Goal: Information Seeking & Learning: Check status

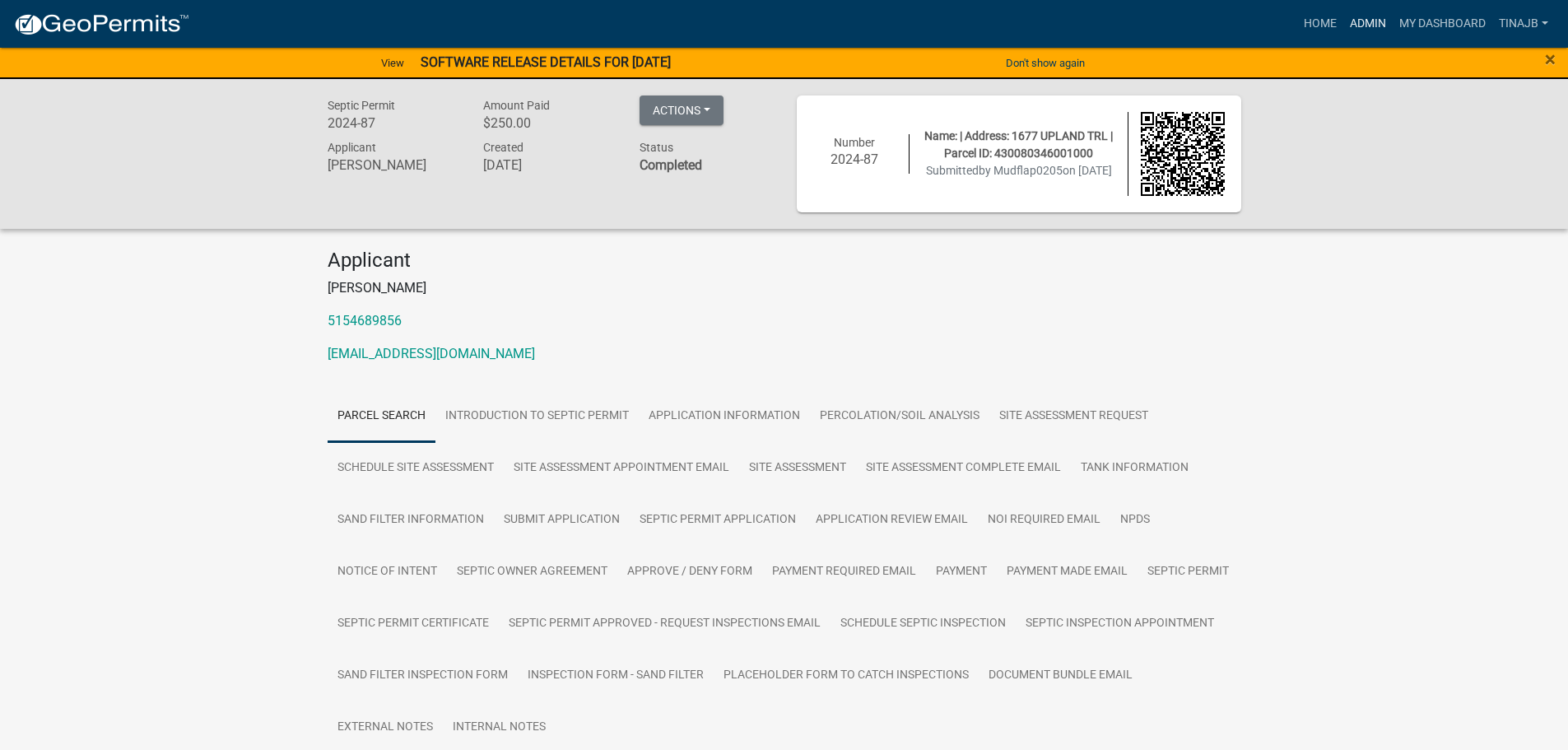
scroll to position [21, 0]
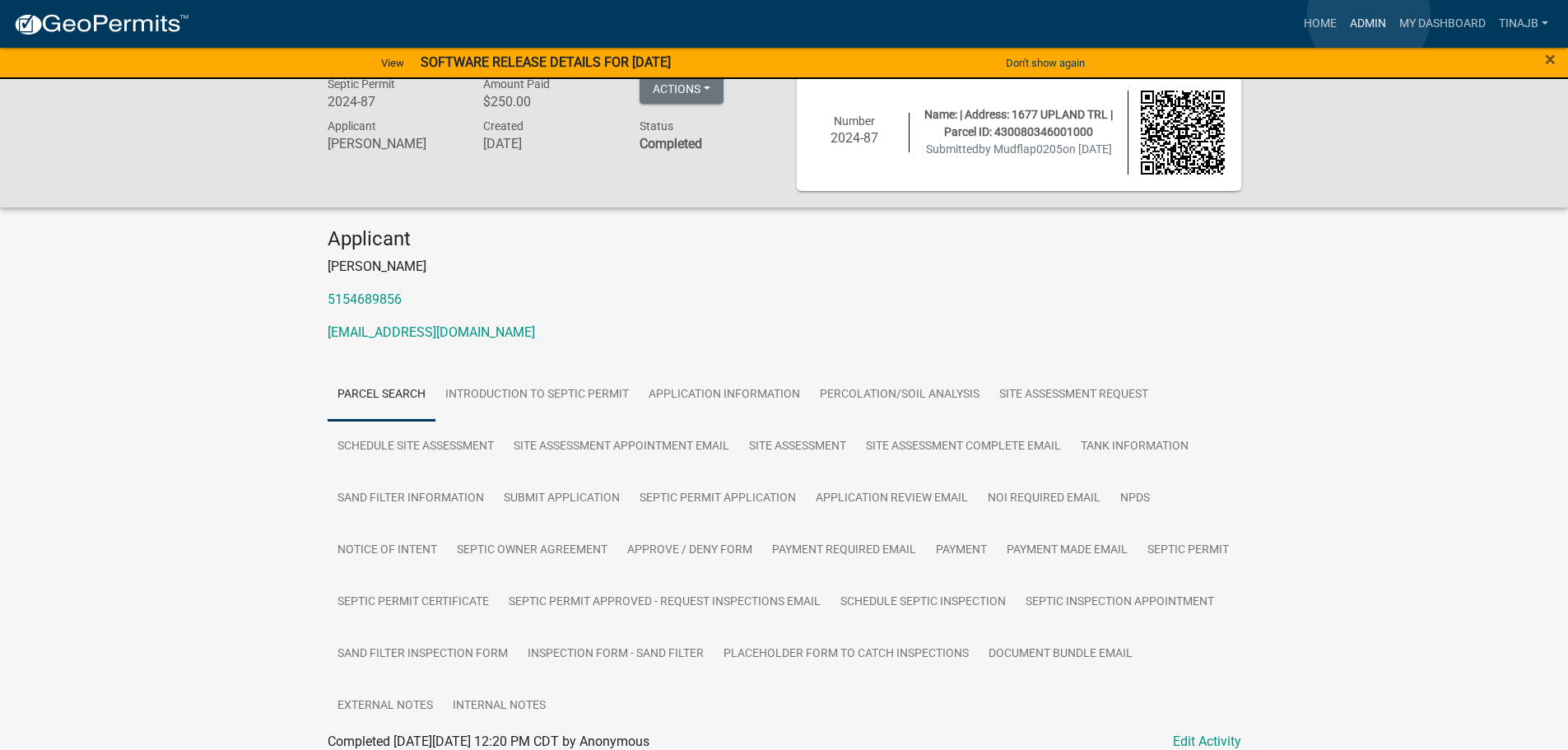
click at [1369, 16] on link "Admin" at bounding box center [1368, 23] width 49 height 31
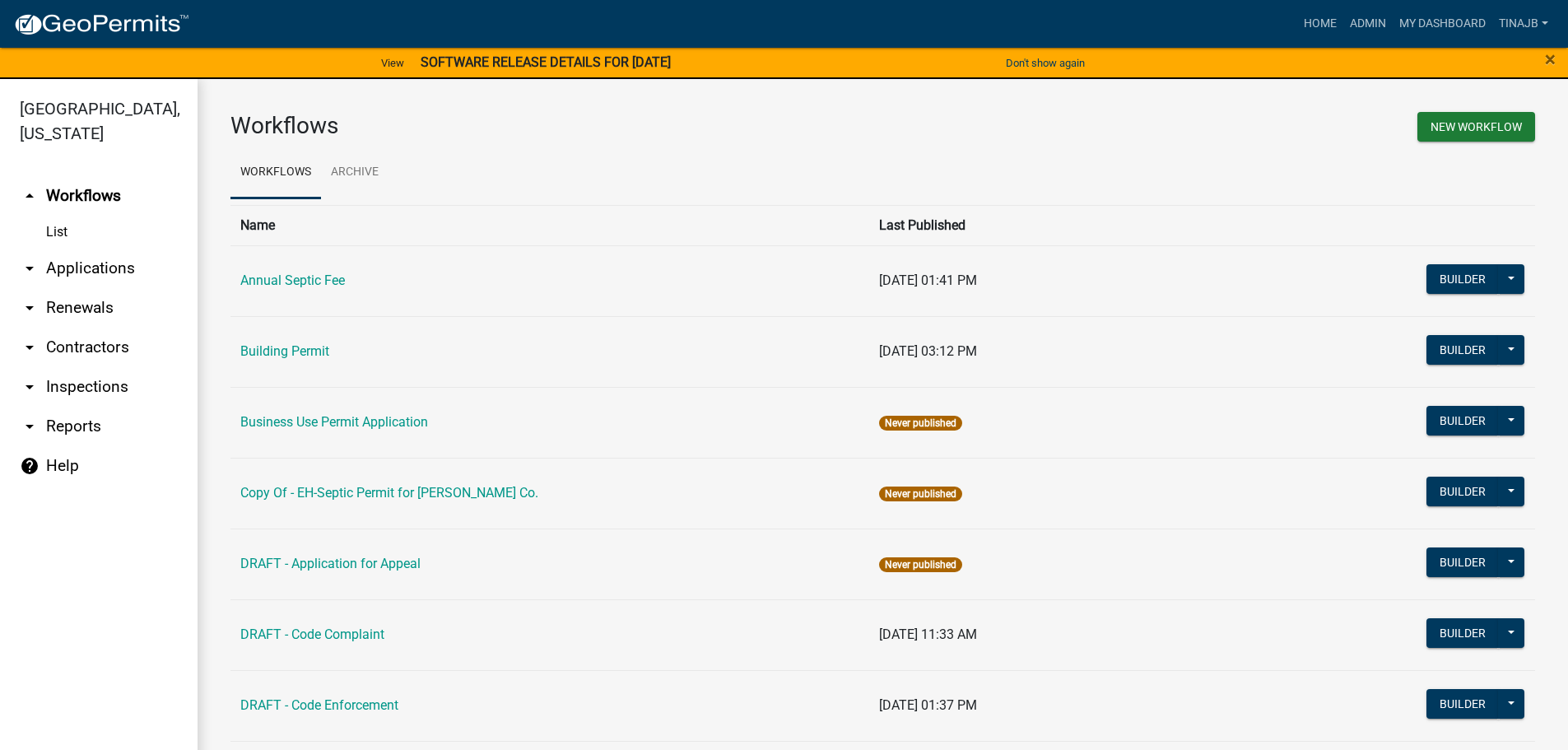
click at [122, 249] on link "arrow_drop_down Applications" at bounding box center [99, 268] width 198 height 40
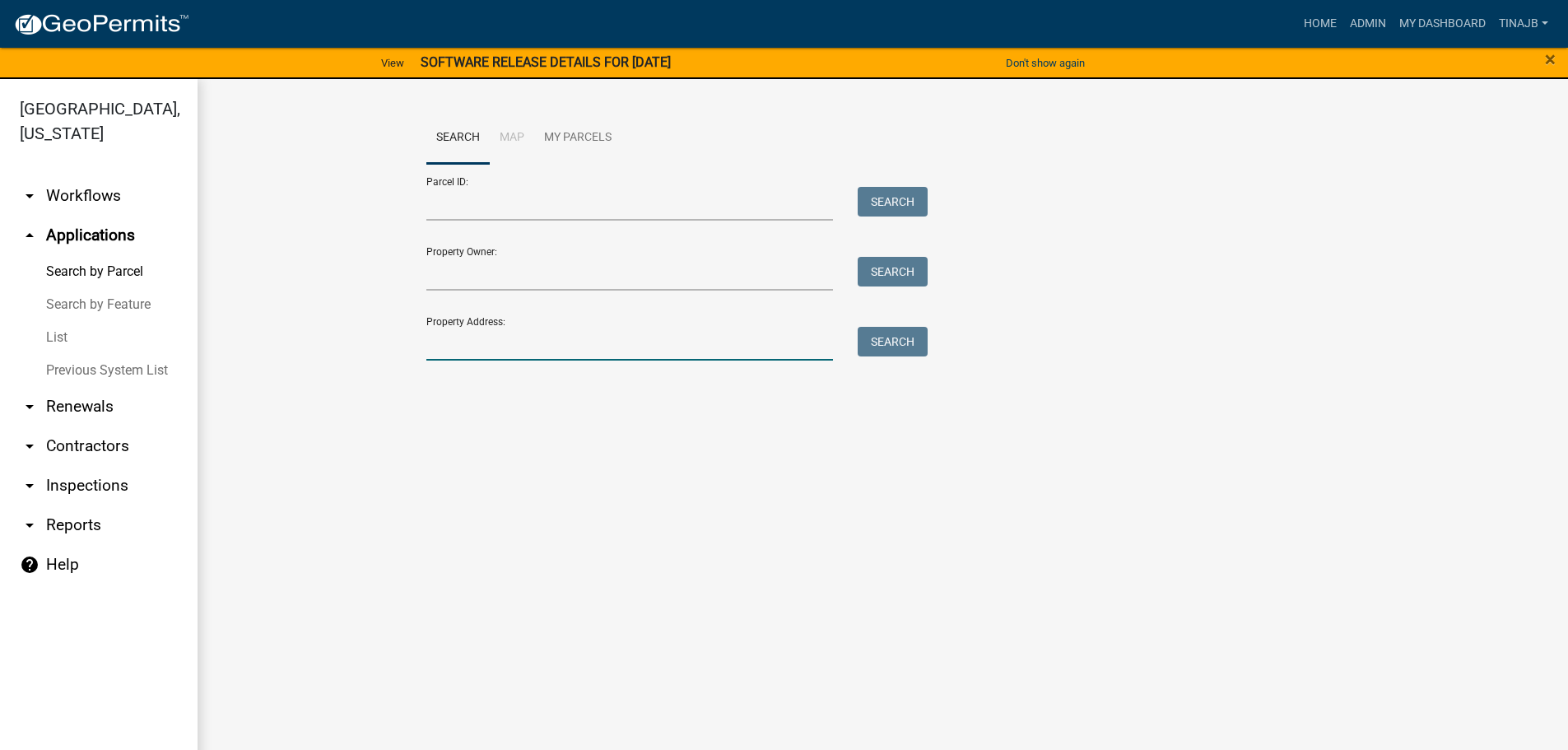
click at [496, 343] on input "Property Address:" at bounding box center [631, 344] width 407 height 34
click at [907, 339] on button "Search" at bounding box center [892, 342] width 70 height 30
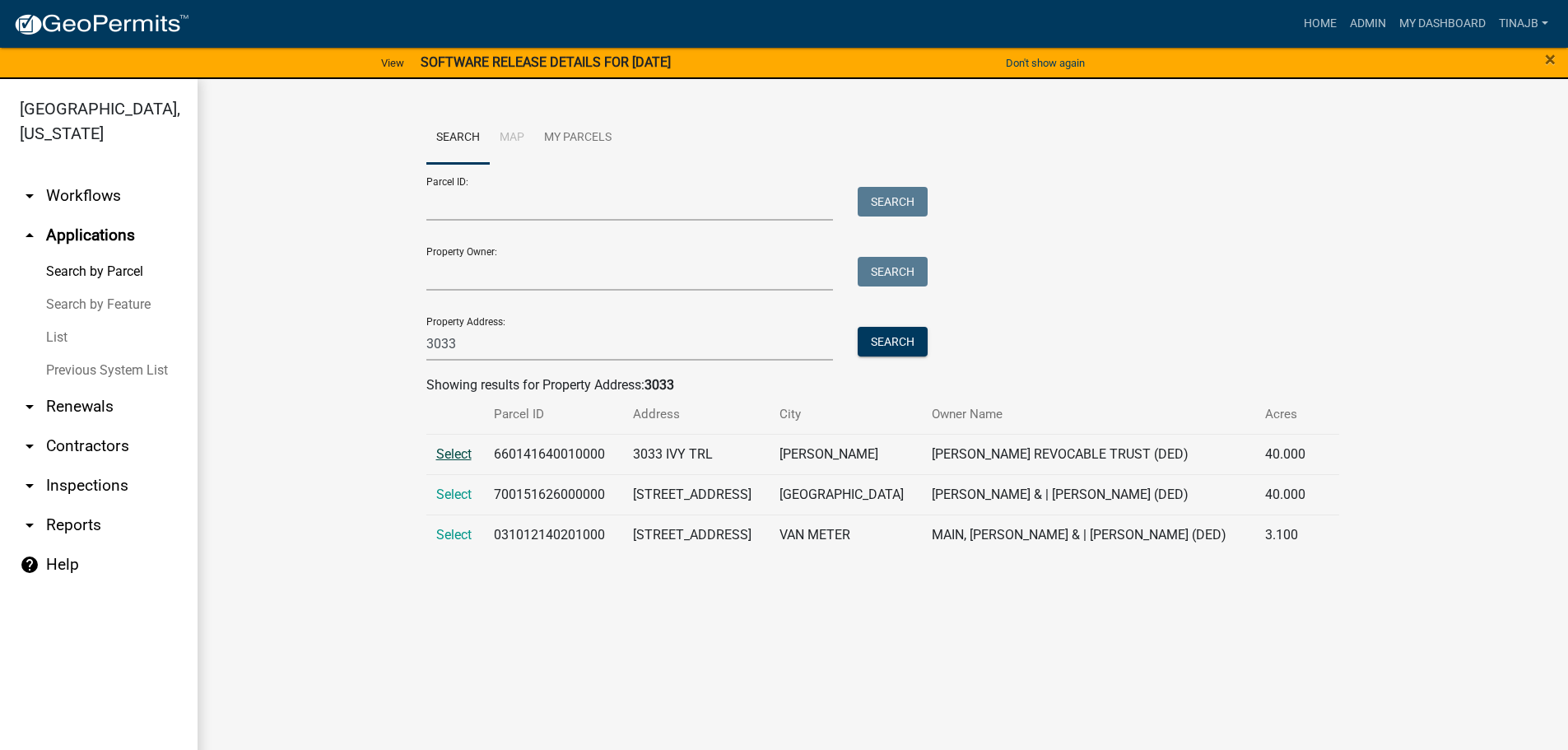
click at [460, 452] on span "Select" at bounding box center [454, 454] width 35 height 16
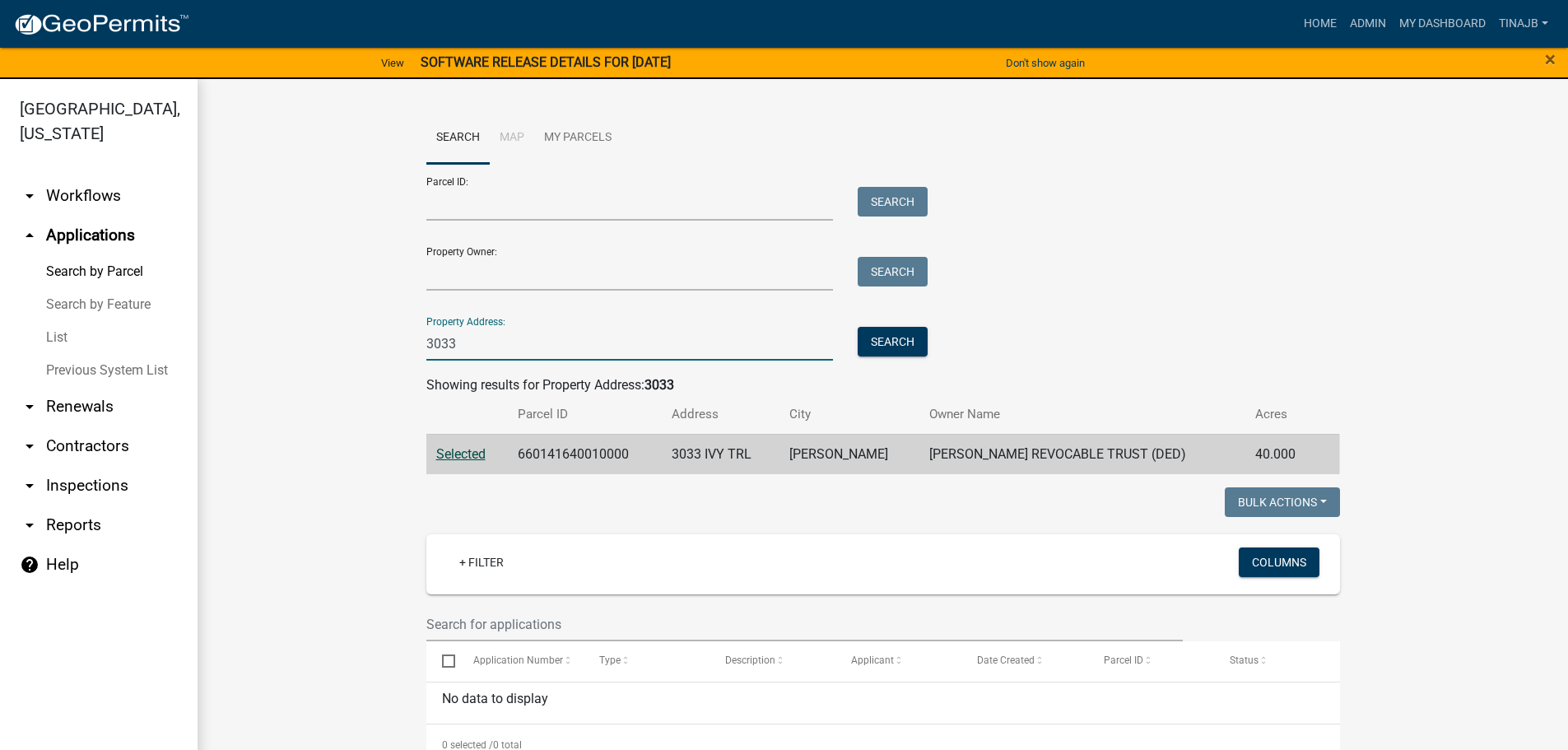
click at [501, 347] on input "3033" at bounding box center [631, 344] width 407 height 34
type input "3"
type input "1221"
click at [910, 349] on button "Search" at bounding box center [892, 342] width 70 height 30
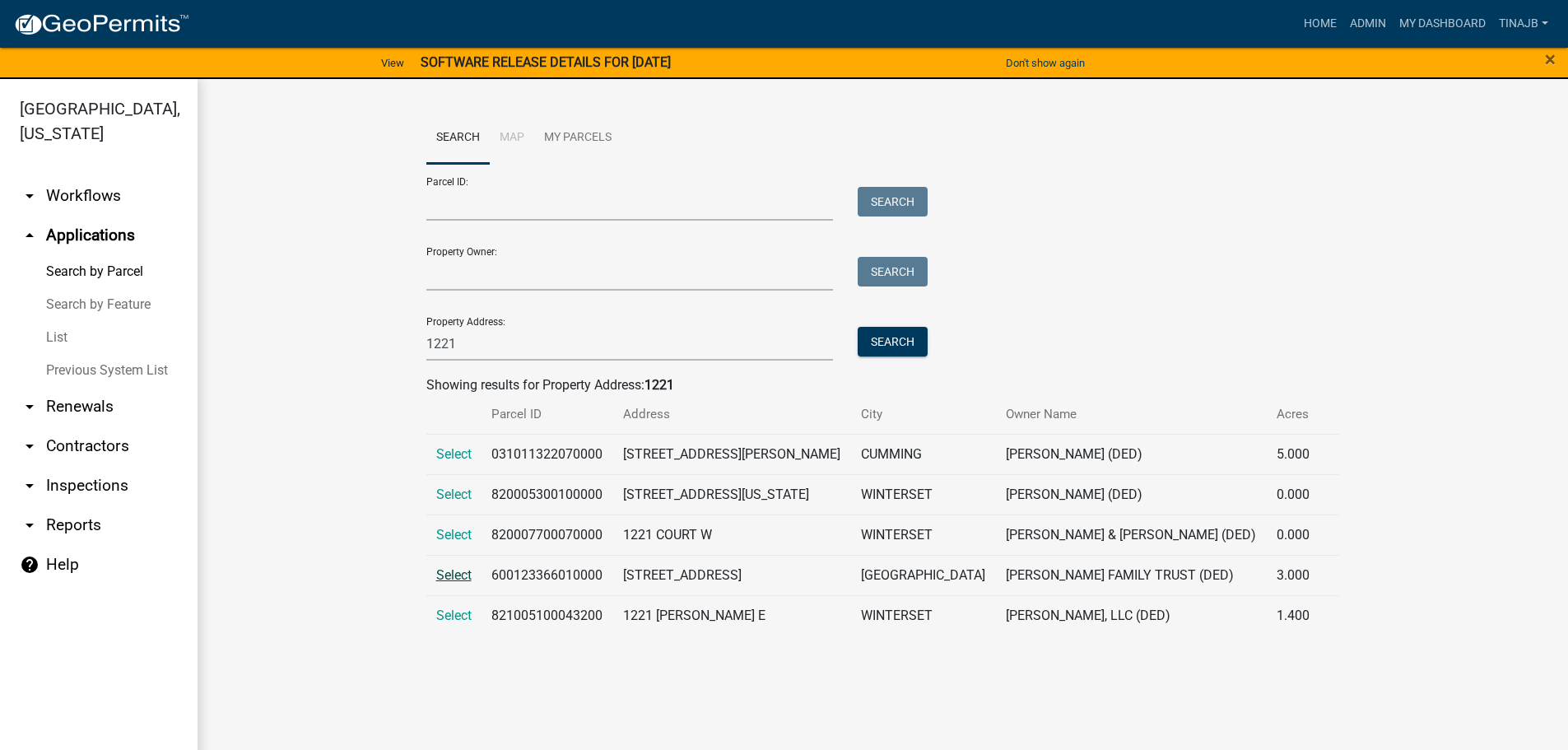
click at [465, 570] on span "Select" at bounding box center [454, 575] width 35 height 16
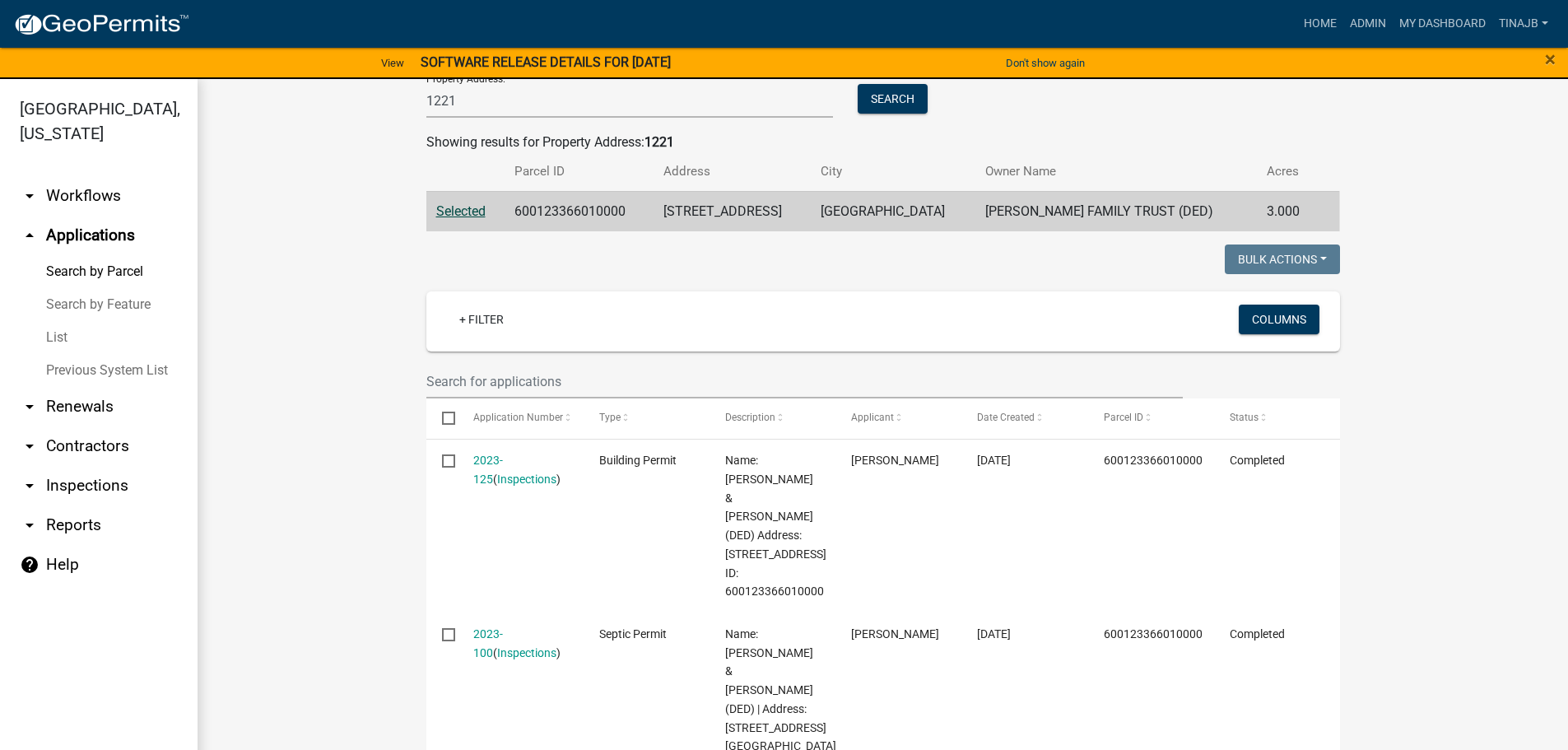
scroll to position [247, 0]
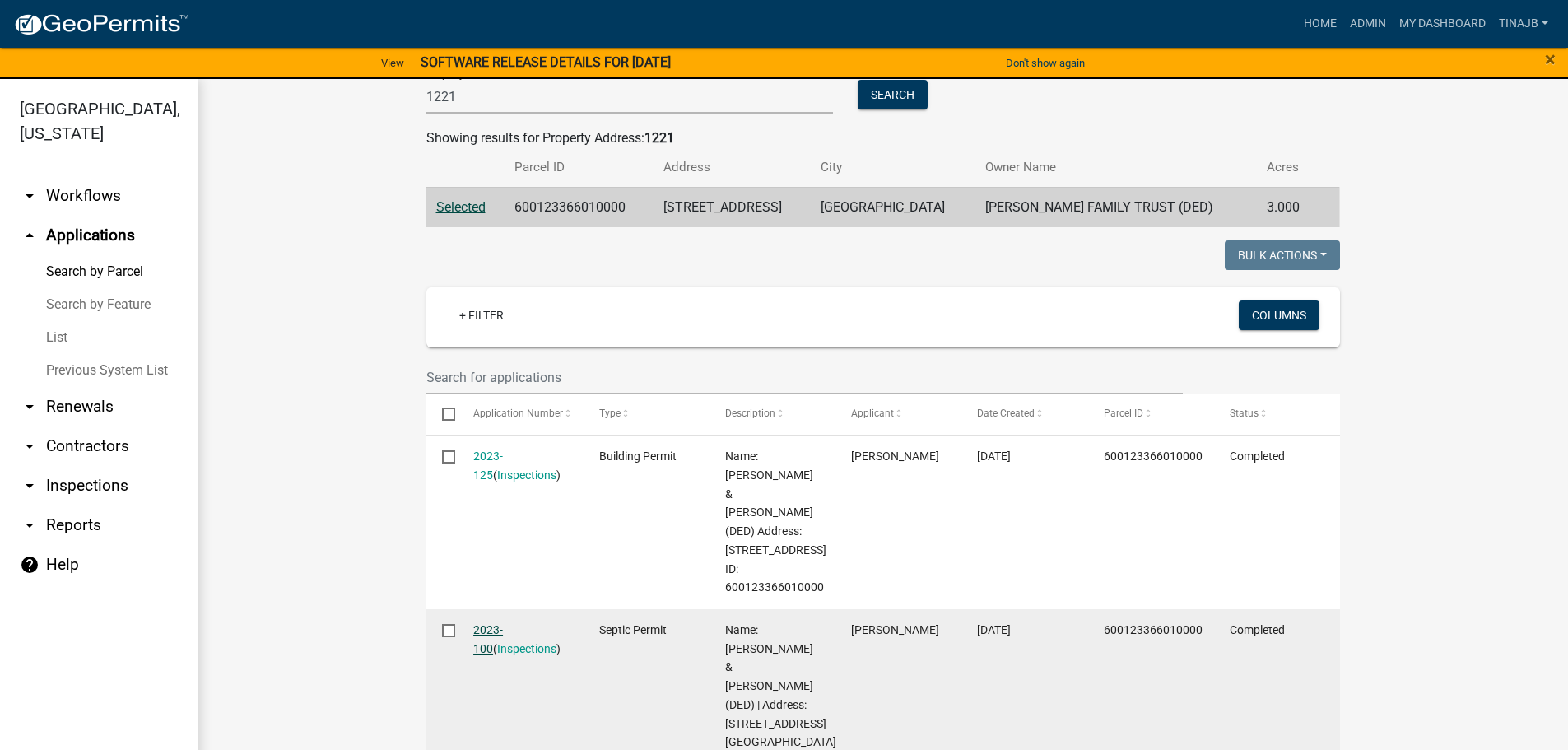
click at [490, 624] on link "2023-100" at bounding box center [489, 640] width 30 height 32
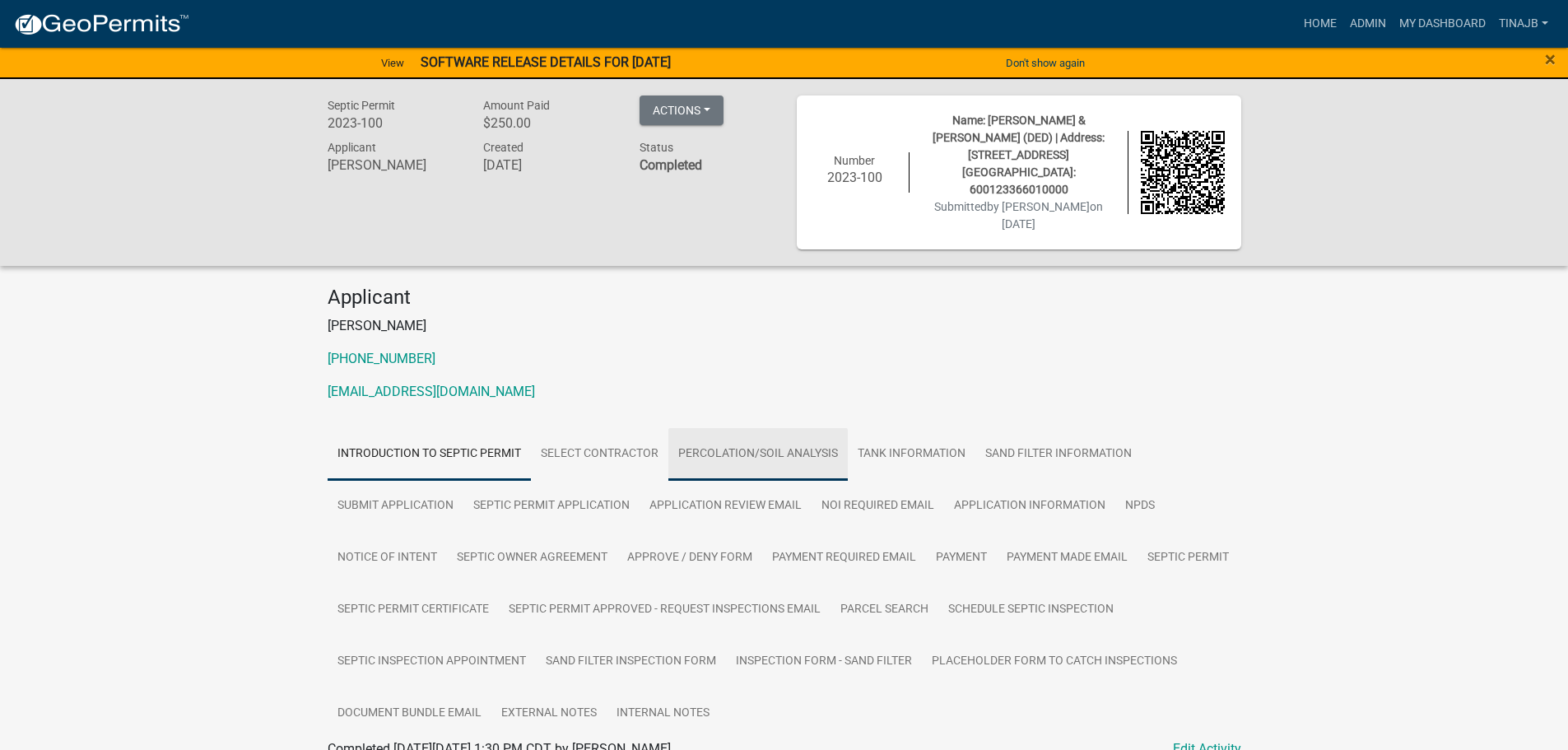
click at [767, 428] on link "Percolation/Soil Analysis" at bounding box center [758, 454] width 180 height 53
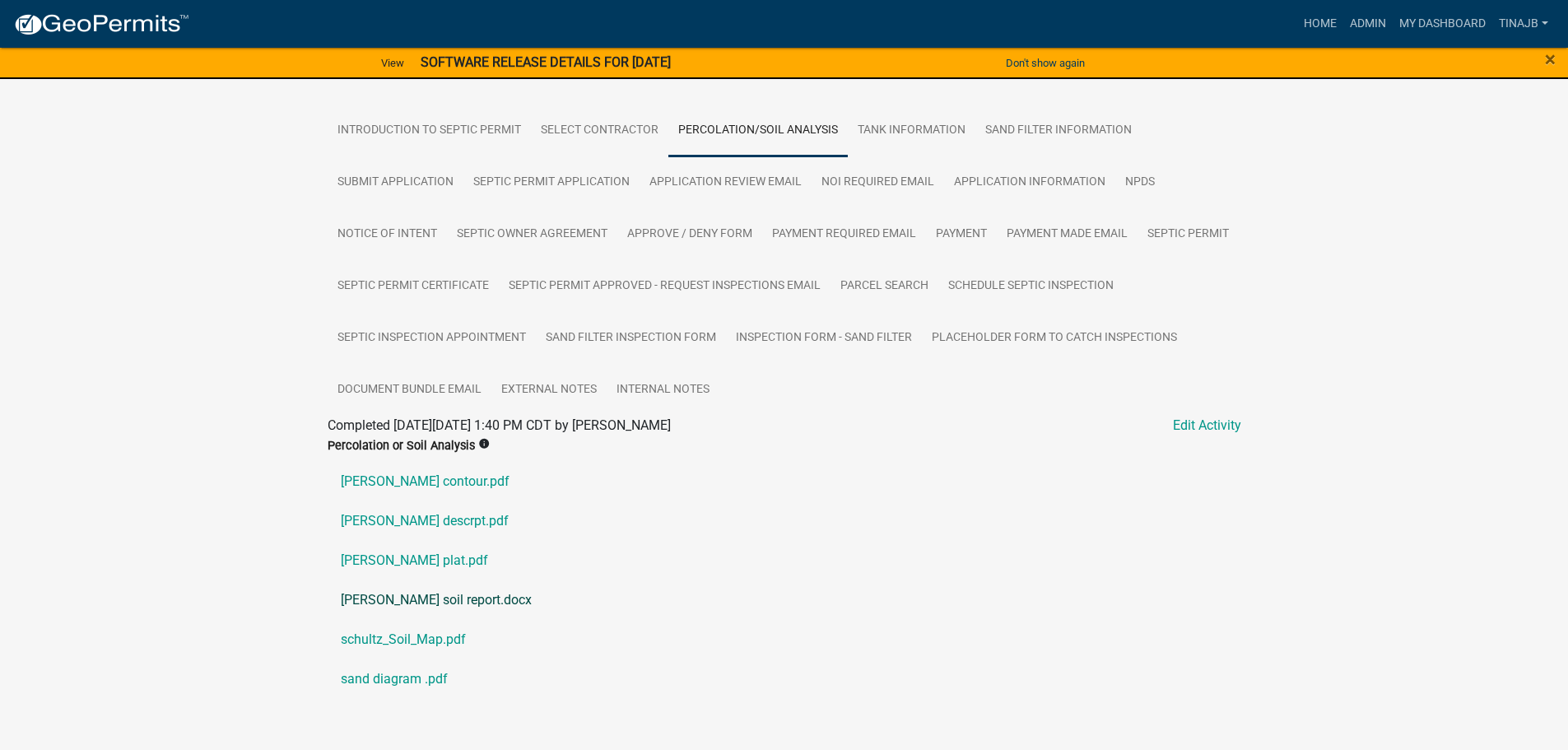
click at [393, 581] on link "[PERSON_NAME] soil report.docx" at bounding box center [785, 600] width 914 height 40
click at [67, 179] on div "Septic Permit 2023-100 Amount Paid $250.00 Actions View receipt Printer Friendl…" at bounding box center [784, 262] width 1568 height 1013
click at [400, 660] on link "sand diagram .pdf" at bounding box center [785, 679] width 914 height 40
click at [396, 620] on link "schultz_Soil_Map.pdf" at bounding box center [785, 640] width 914 height 40
click at [1377, 22] on link "Admin" at bounding box center [1368, 23] width 49 height 31
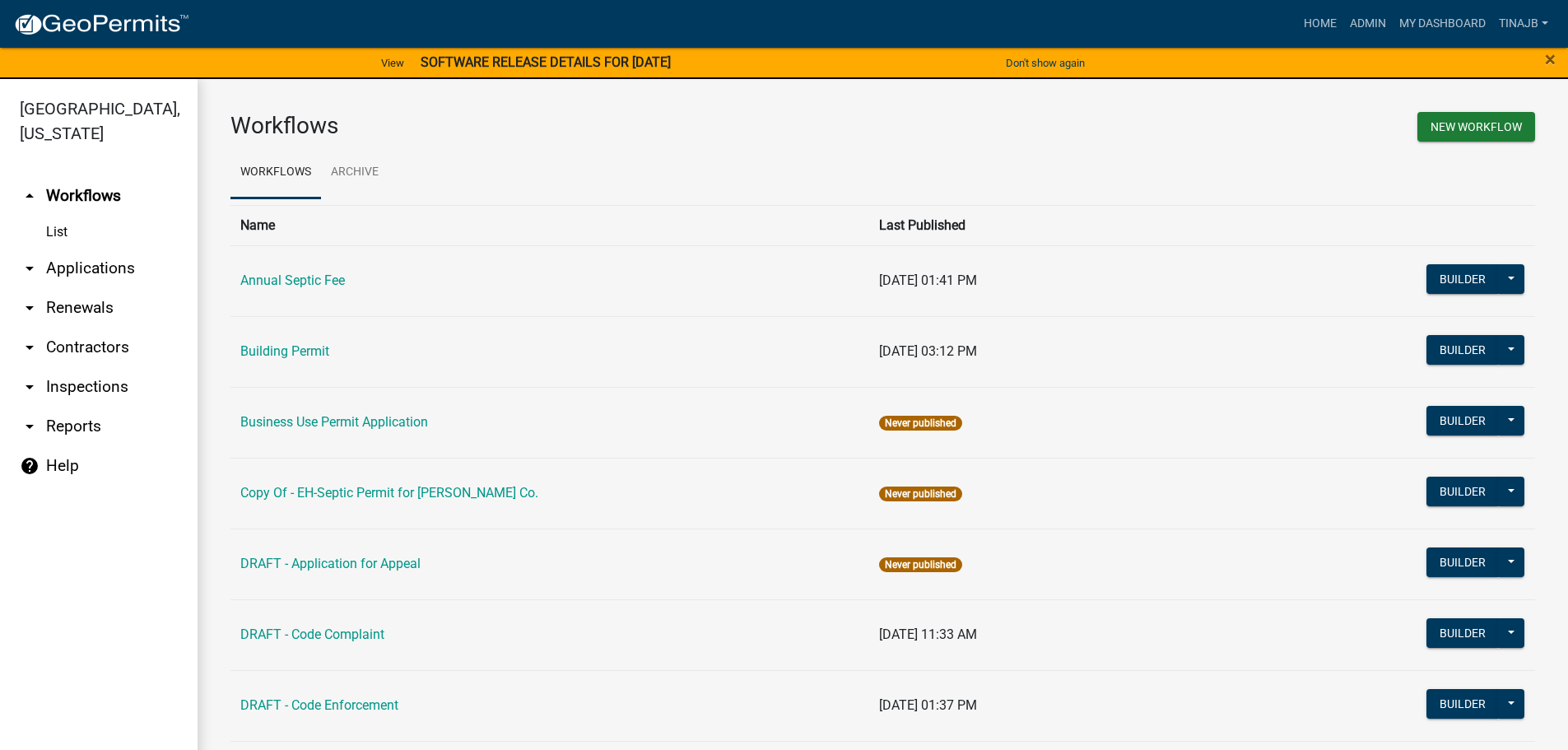
click at [91, 249] on link "arrow_drop_down Applications" at bounding box center [99, 268] width 198 height 40
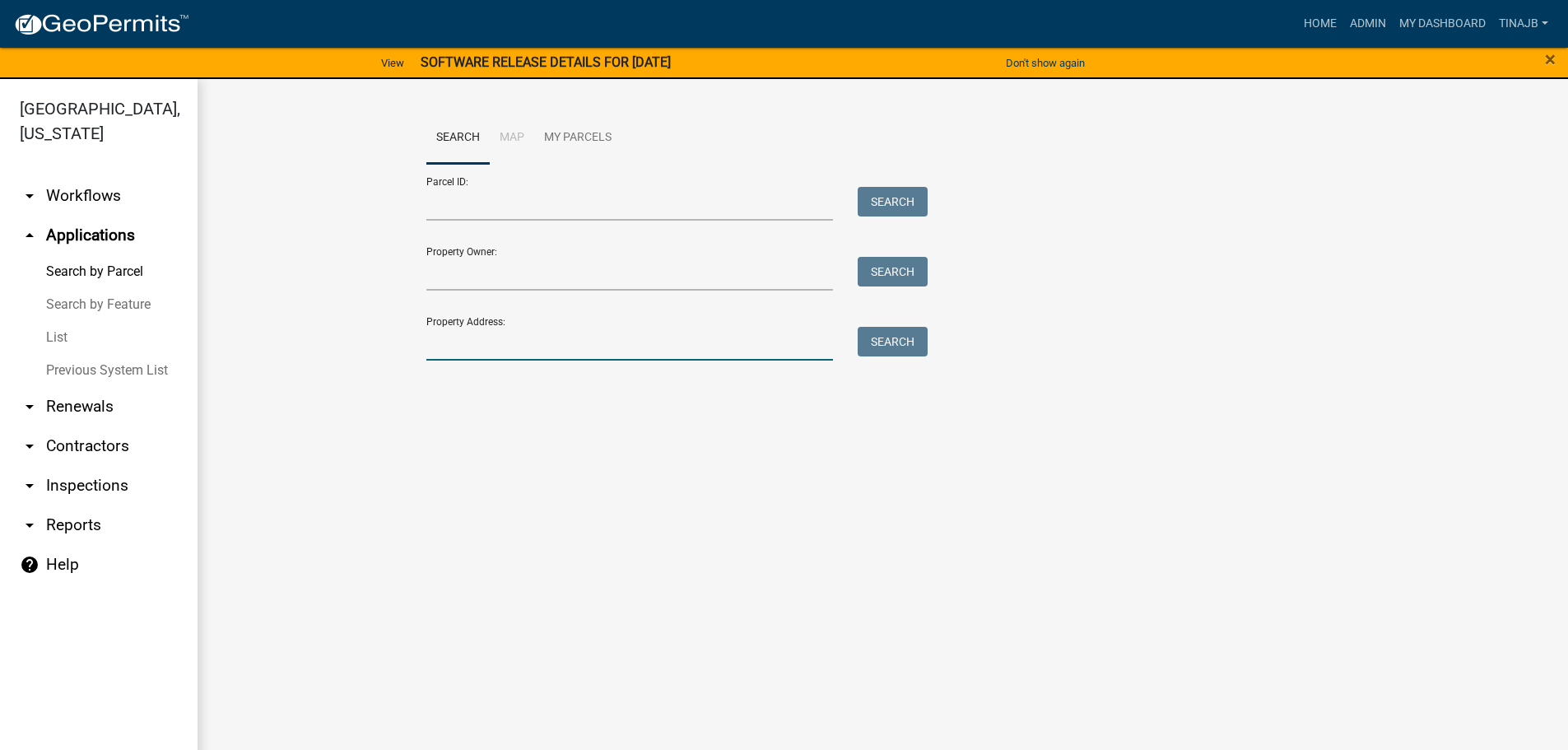
click at [488, 349] on input "Property Address:" at bounding box center [631, 344] width 407 height 34
type input "2713"
click at [881, 343] on button "Search" at bounding box center [892, 342] width 70 height 30
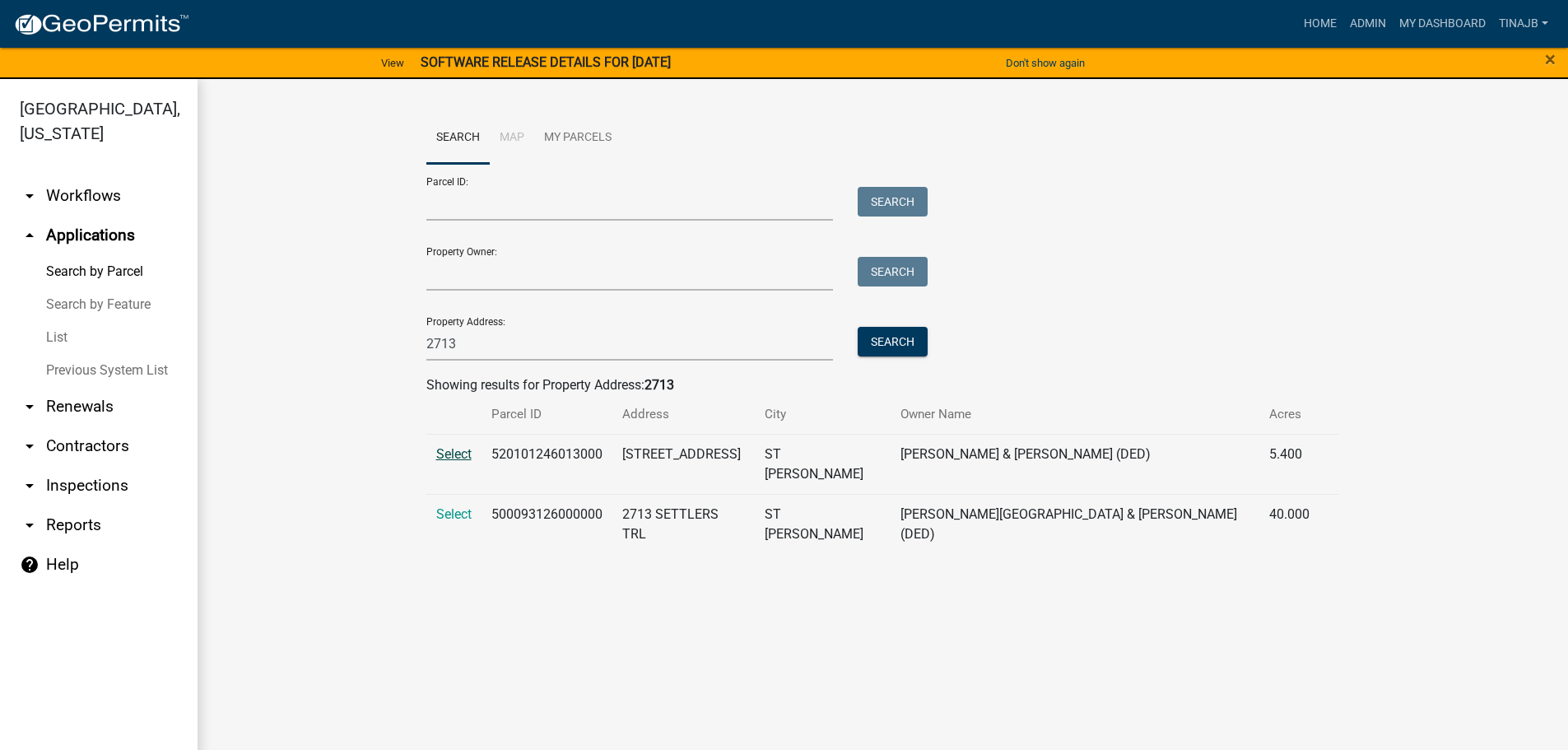
click at [452, 451] on span "Select" at bounding box center [454, 454] width 35 height 16
